Goal: Obtain resource: Download file/media

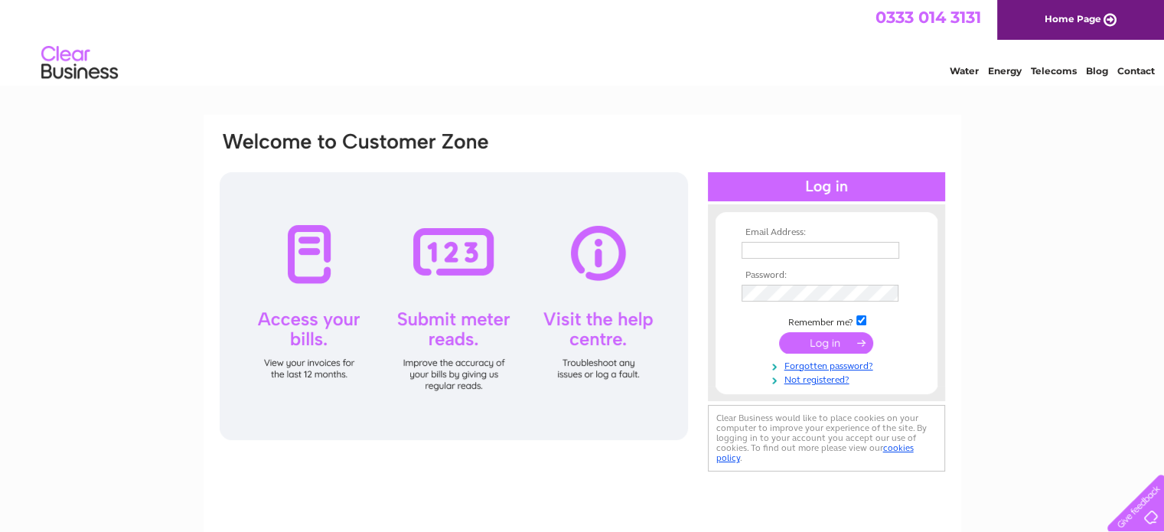
type input "info@elliottbrownbookkeeping.co.uk"
click at [833, 341] on input "submit" at bounding box center [826, 342] width 94 height 21
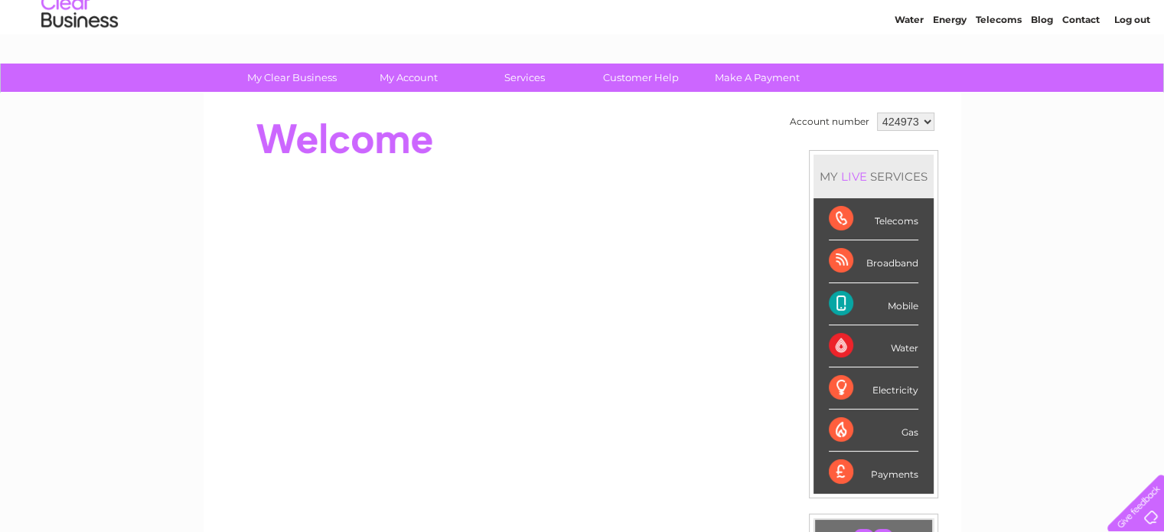
scroll to position [18, 0]
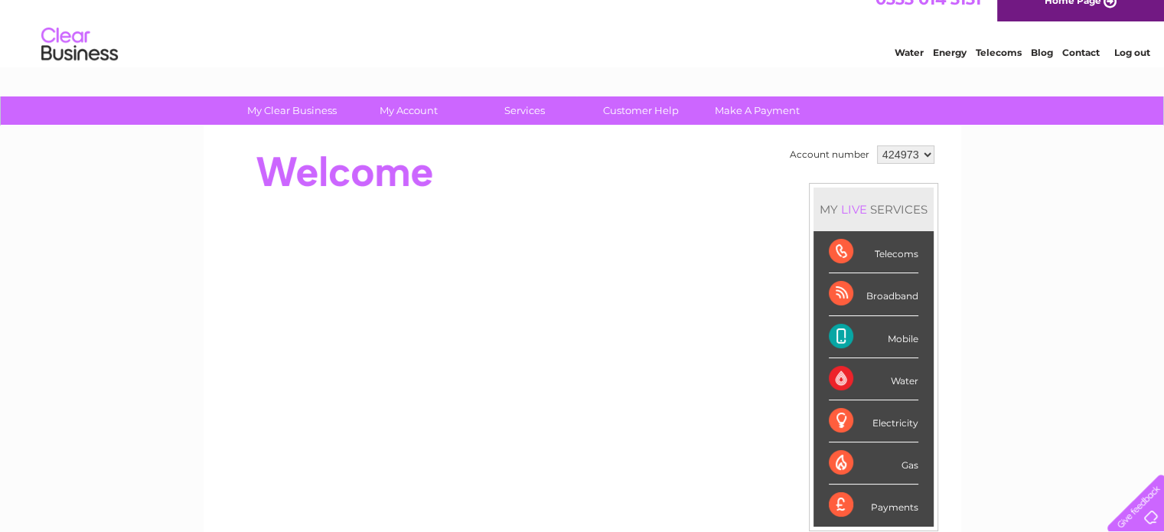
drag, startPoint x: 1172, startPoint y: 76, endPoint x: 1011, endPoint y: 113, distance: 164.9
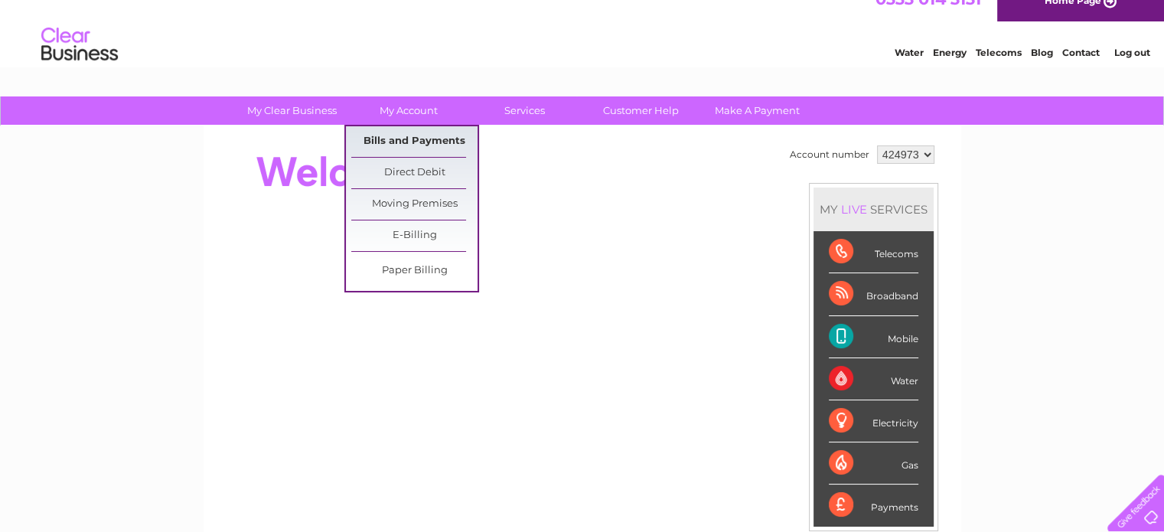
click at [414, 140] on link "Bills and Payments" at bounding box center [414, 141] width 126 height 31
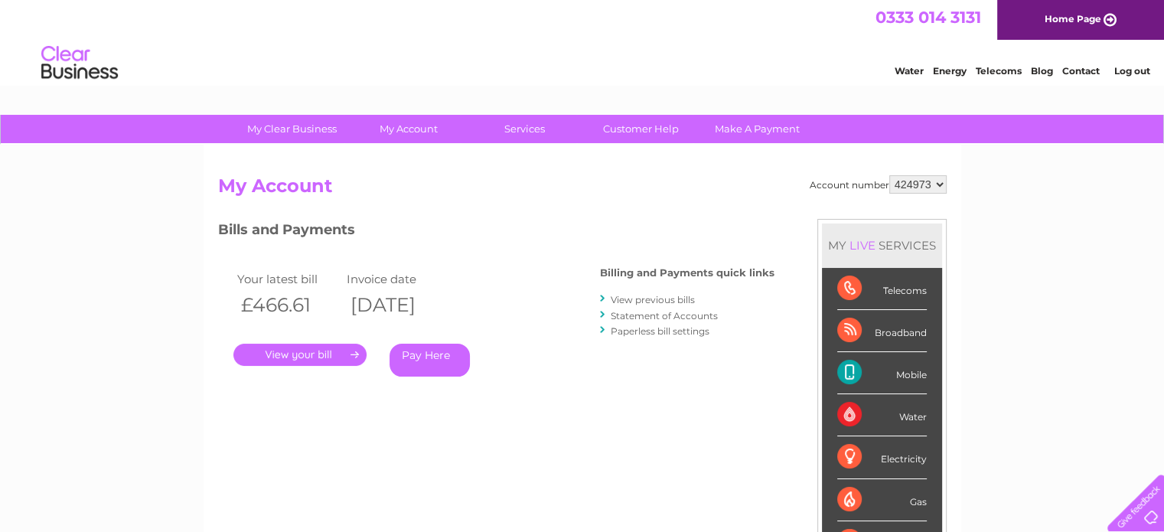
click at [289, 354] on link "." at bounding box center [299, 355] width 133 height 22
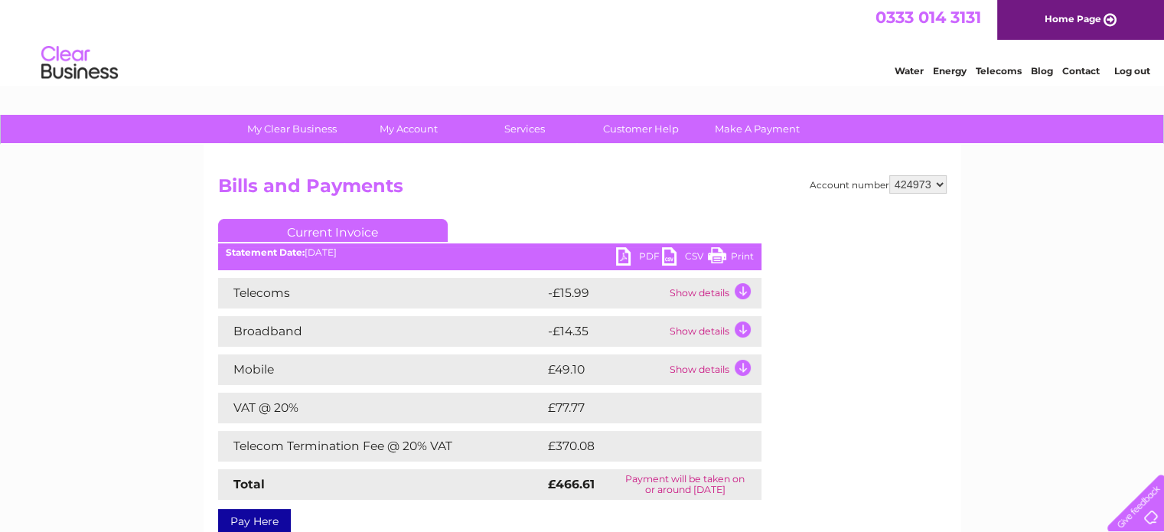
click at [617, 256] on link "PDF" at bounding box center [639, 258] width 46 height 22
